Goal: Use online tool/utility: Use online tool/utility

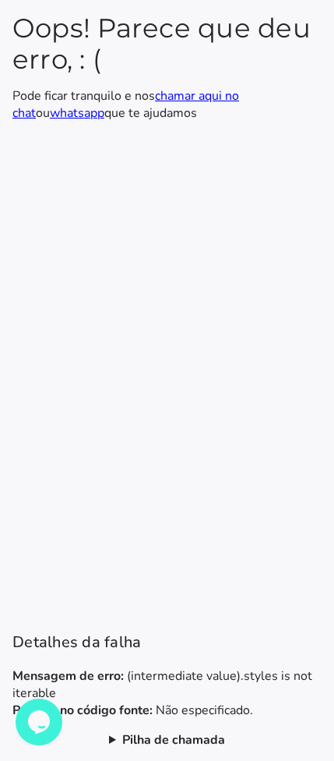
click at [205, 741] on b "Pilha de chamada" at bounding box center [173, 739] width 103 height 17
